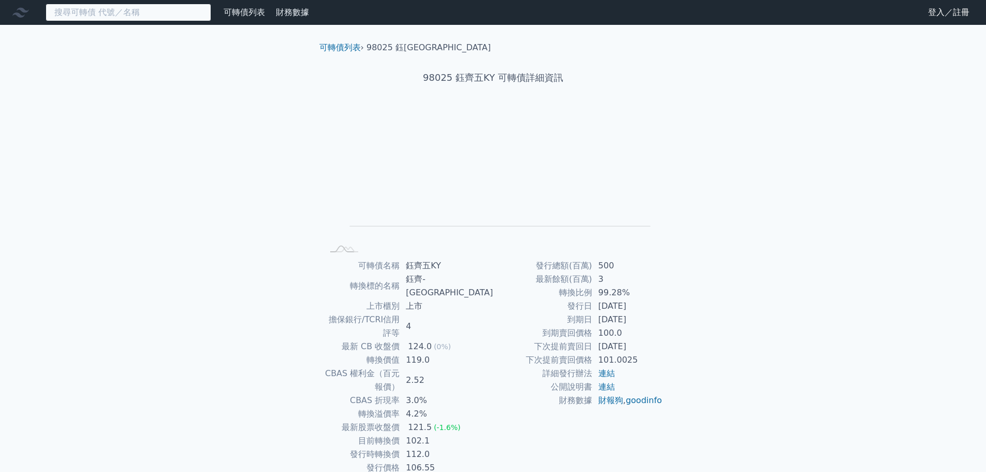
click at [138, 13] on input at bounding box center [129, 13] width 166 height 18
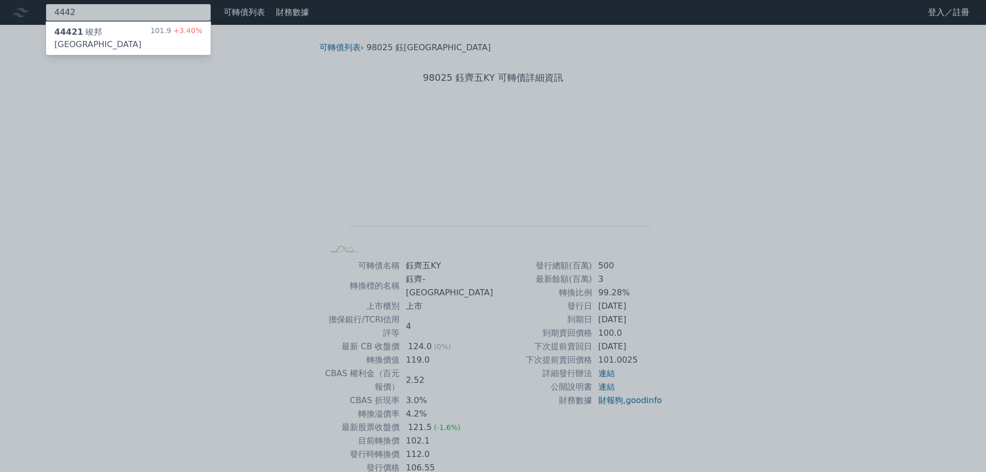
type input "4442"
click at [143, 30] on div "44421 竣邦一KY 101.9 +3.40%" at bounding box center [128, 38] width 165 height 33
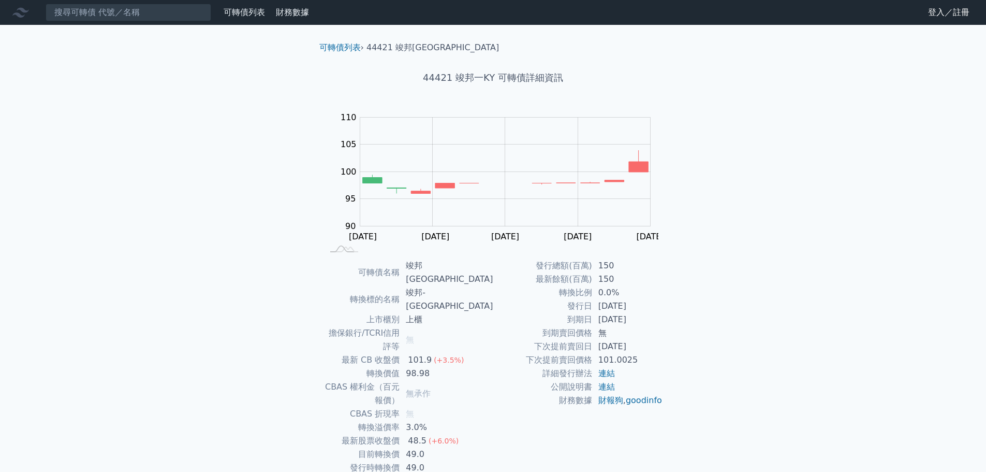
click at [624, 304] on td "[DATE]" at bounding box center [627, 305] width 71 height 13
click at [670, 314] on div "可轉債名稱 竣邦一KY 轉換標的名稱 竣邦-[GEOGRAPHIC_DATA] 上市櫃別 上櫃 擔保銀行/TCRI信用評等 無 最新 CB 收盤價 101.9…" at bounding box center [493, 373] width 365 height 229
drag, startPoint x: 662, startPoint y: 303, endPoint x: 590, endPoint y: 304, distance: 72.5
click at [590, 304] on tr "發行日 [DATE]" at bounding box center [578, 305] width 170 height 13
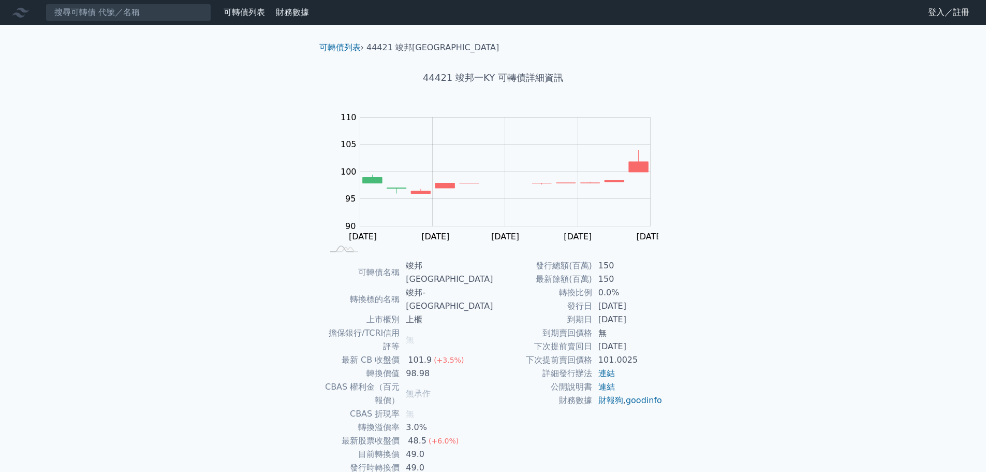
click at [605, 304] on td "[DATE]" at bounding box center [627, 305] width 71 height 13
drag, startPoint x: 451, startPoint y: 308, endPoint x: 411, endPoint y: 308, distance: 40.4
click at [411, 326] on tr "擔保銀行/TCRI信用評等 無" at bounding box center [409, 339] width 170 height 27
click at [400, 326] on td "擔保銀行/TCRI信用評等" at bounding box center [362, 339] width 77 height 27
drag, startPoint x: 437, startPoint y: 403, endPoint x: 448, endPoint y: 403, distance: 11.4
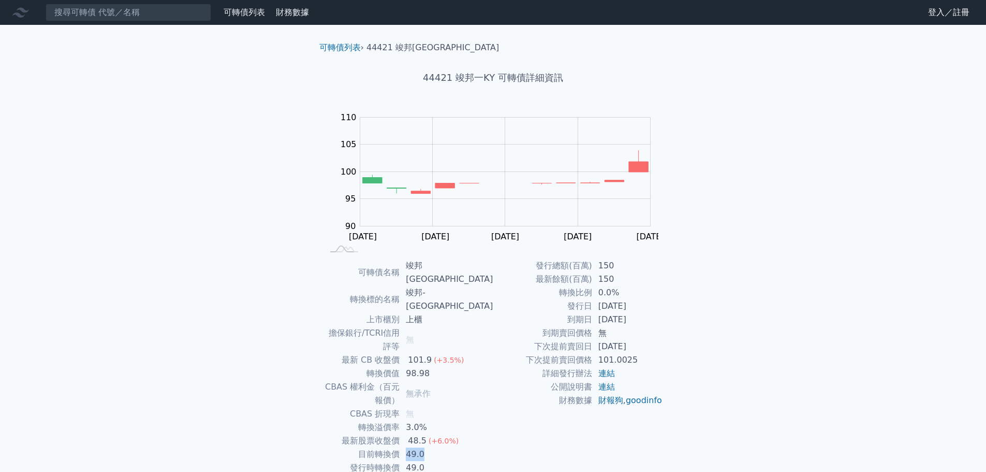
click at [448, 447] on td "49.0" at bounding box center [446, 453] width 93 height 13
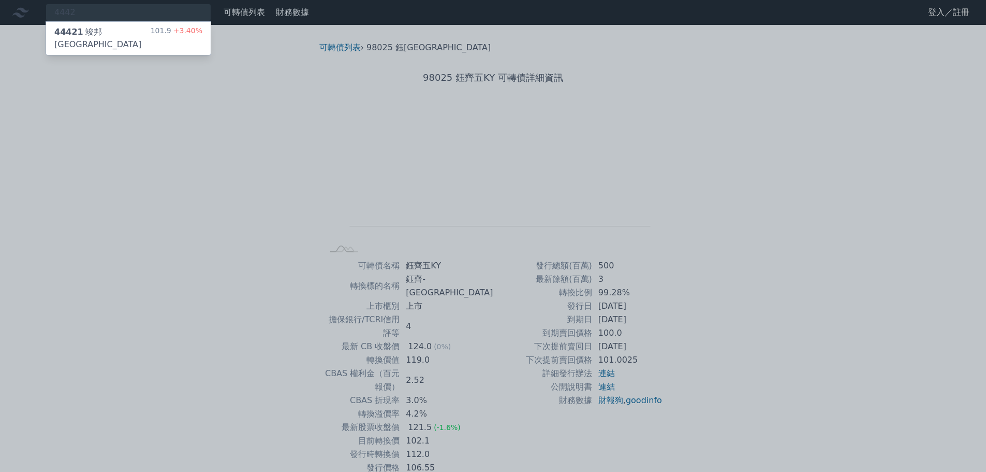
click at [133, 31] on div "44421 竣邦一KY 101.9 +3.40%" at bounding box center [128, 38] width 165 height 33
